Goal: Transaction & Acquisition: Obtain resource

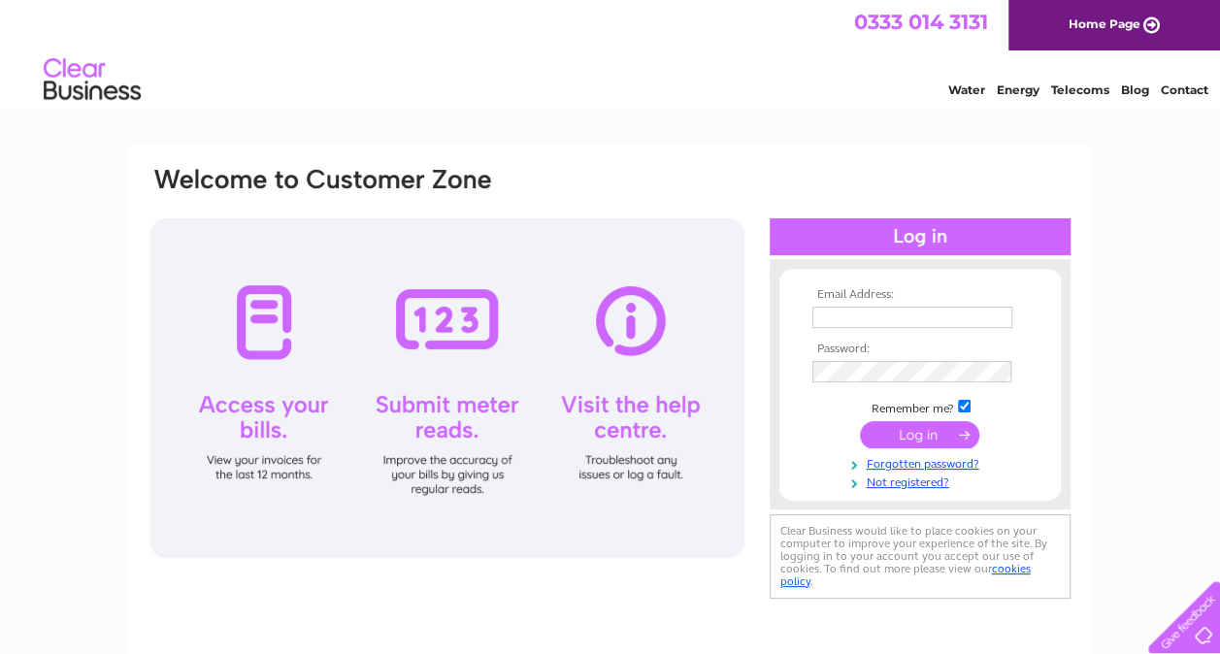
type input "[EMAIL_ADDRESS][DOMAIN_NAME]"
click at [907, 437] on input "submit" at bounding box center [919, 434] width 119 height 27
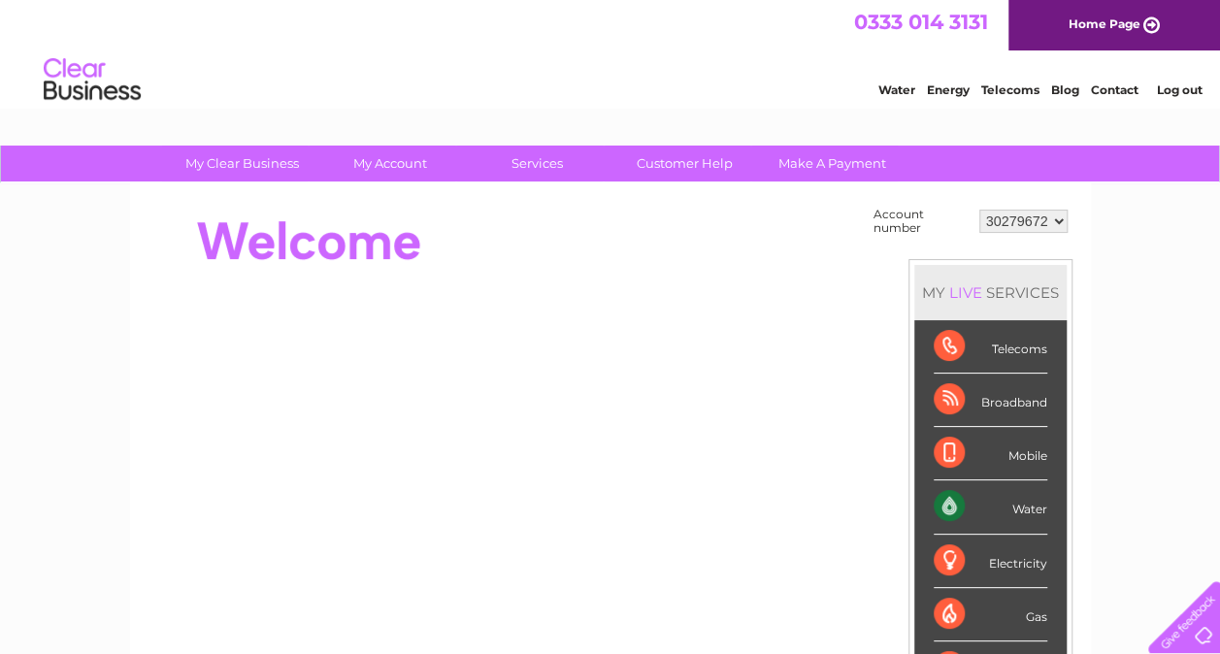
click at [1031, 513] on div "Water" at bounding box center [991, 507] width 114 height 53
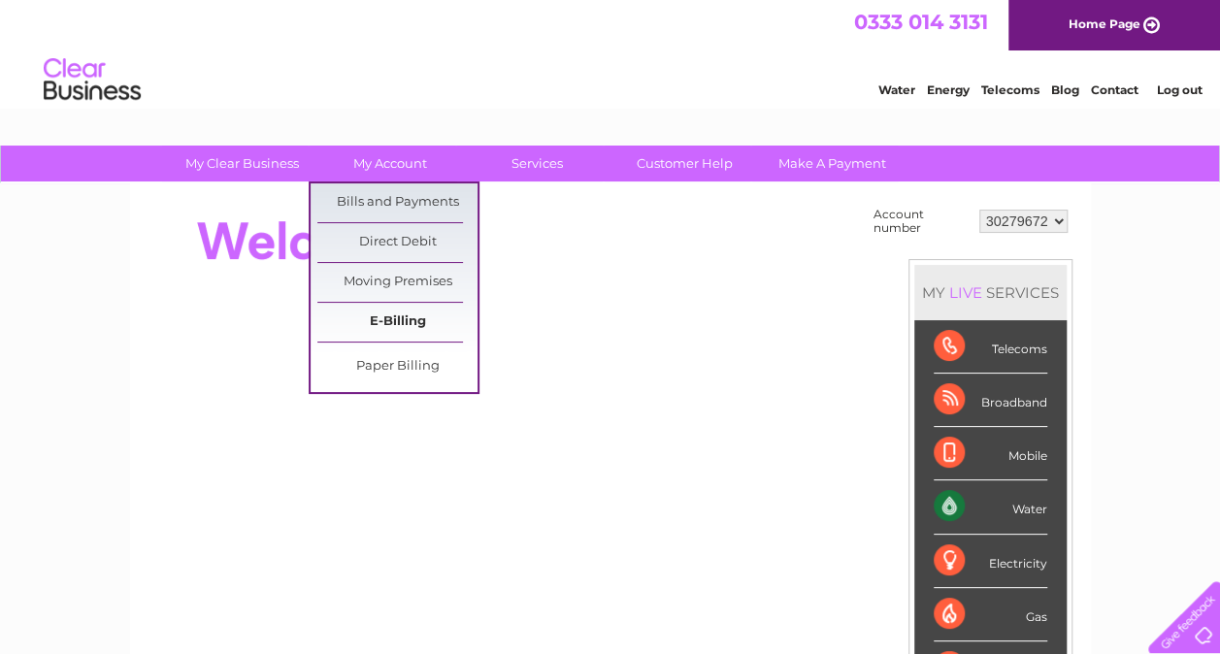
click at [400, 323] on link "E-Billing" at bounding box center [397, 322] width 160 height 39
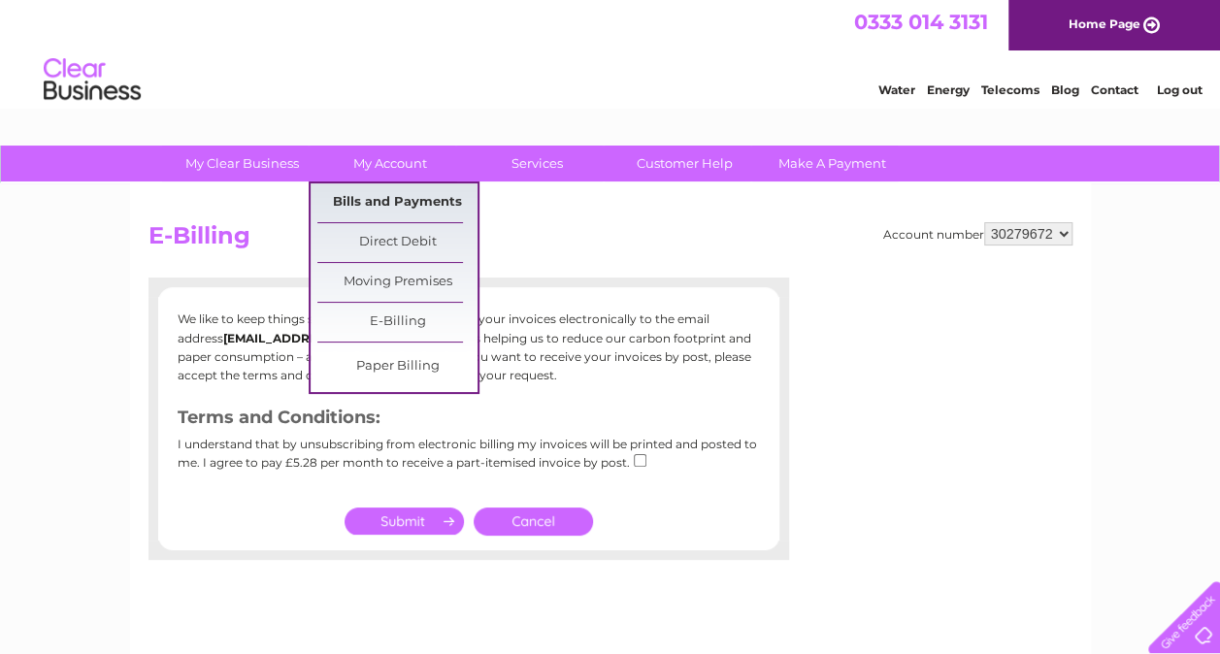
click at [390, 195] on link "Bills and Payments" at bounding box center [397, 202] width 160 height 39
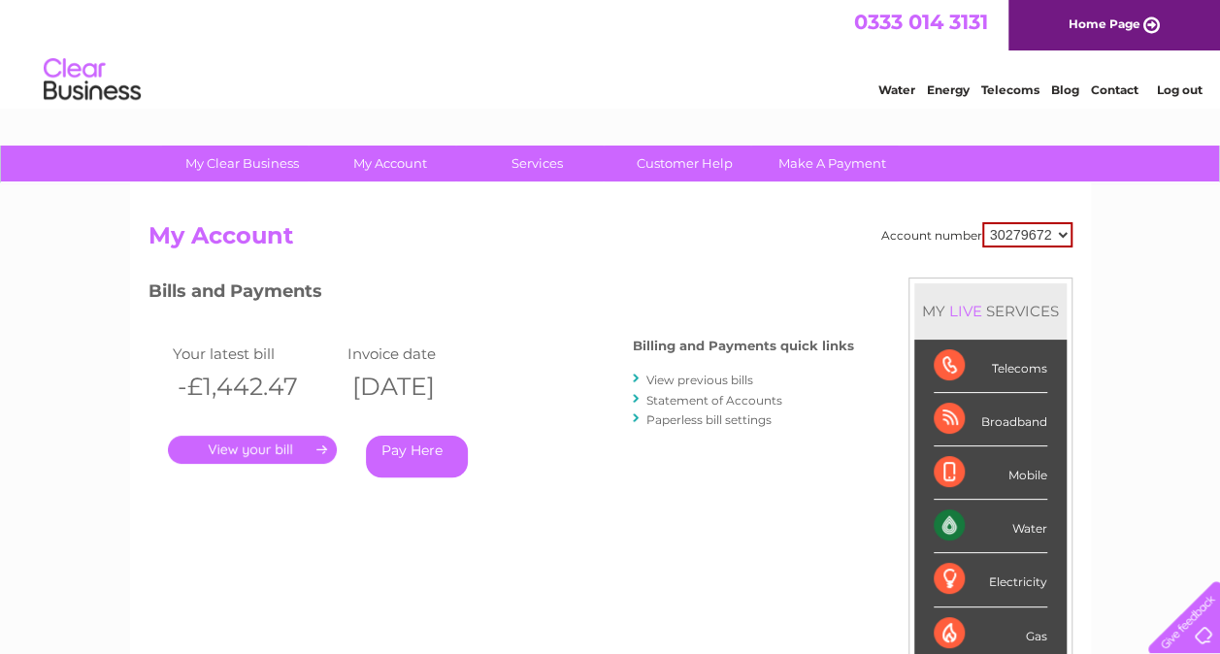
click at [314, 453] on link "." at bounding box center [252, 450] width 169 height 28
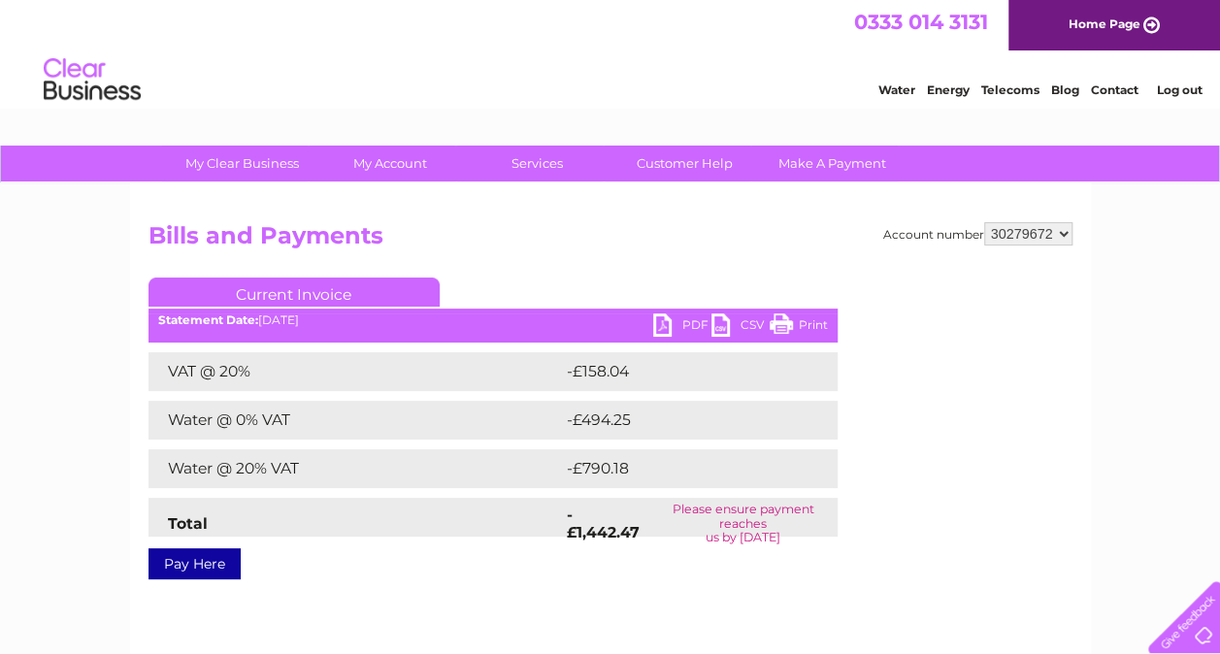
click at [693, 323] on link "PDF" at bounding box center [682, 328] width 58 height 28
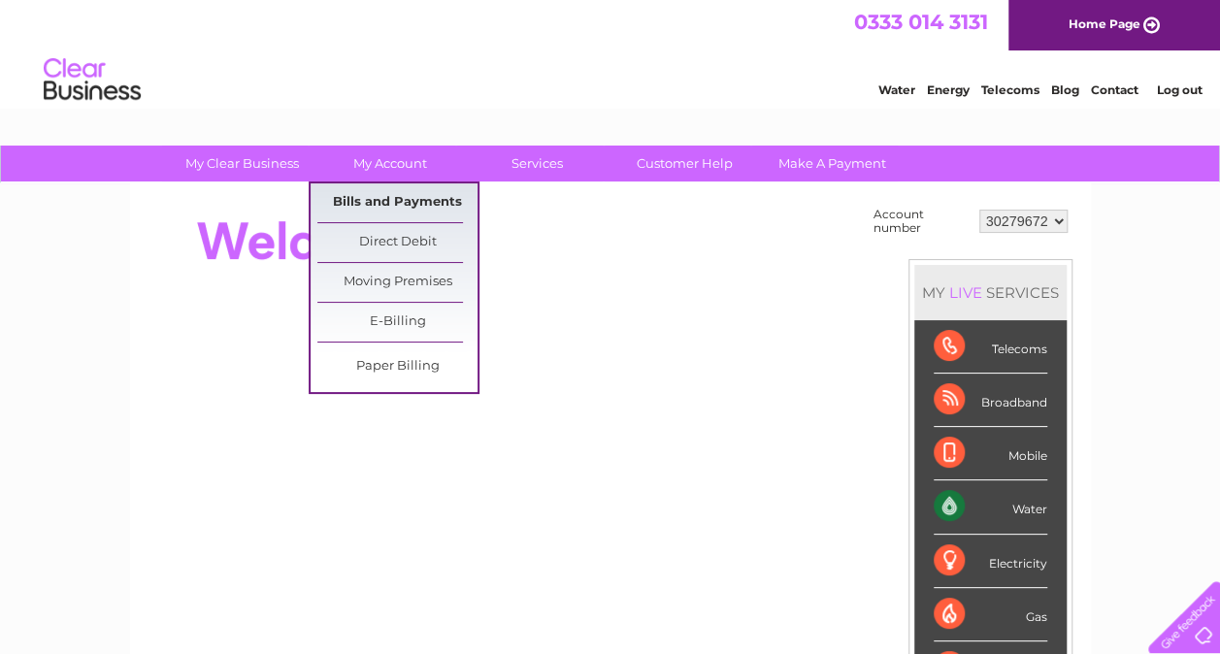
click at [417, 198] on link "Bills and Payments" at bounding box center [397, 202] width 160 height 39
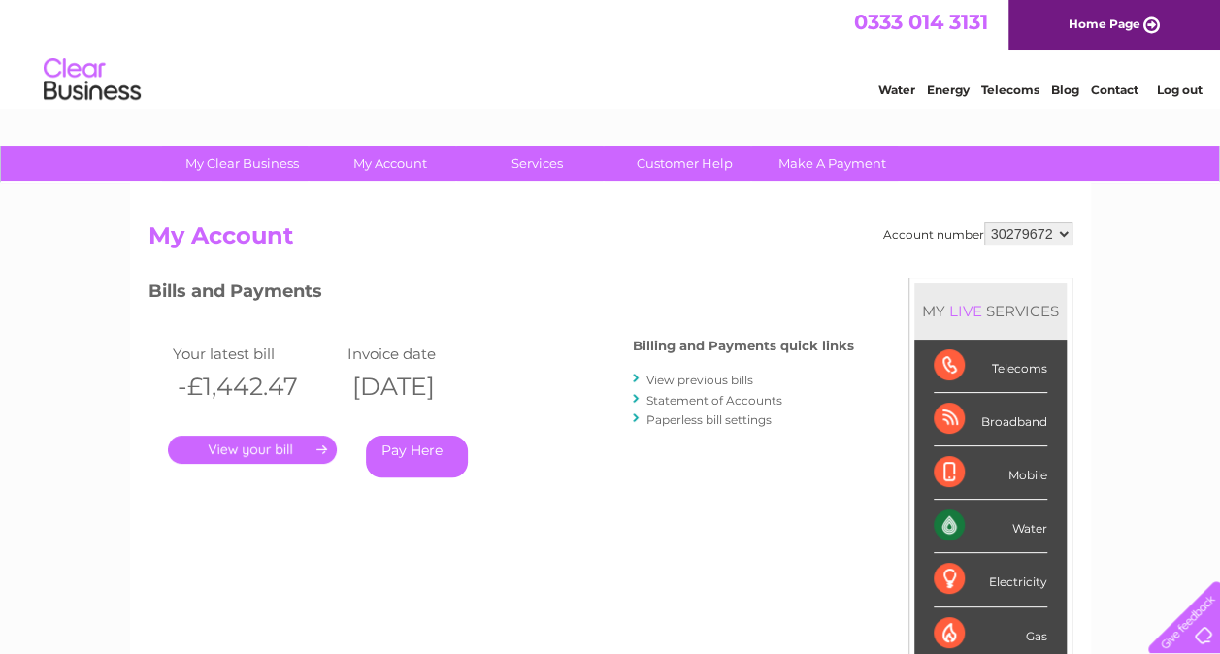
click at [287, 449] on link "." at bounding box center [252, 450] width 169 height 28
